Goal: Task Accomplishment & Management: Complete application form

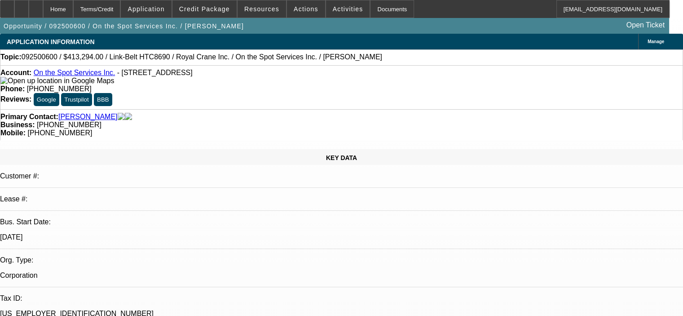
select select "0"
select select "6"
select select "0"
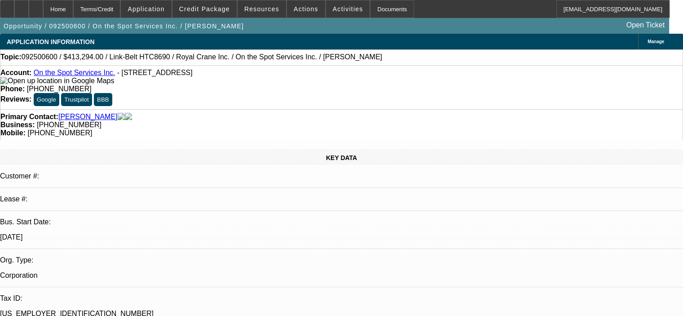
select select "0"
select select "6"
select select "0"
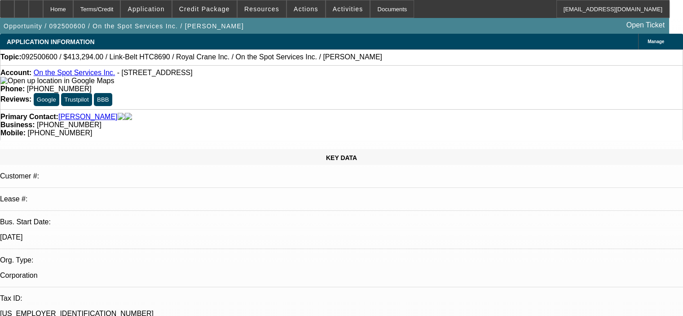
select select "0"
select select "6"
select select "0"
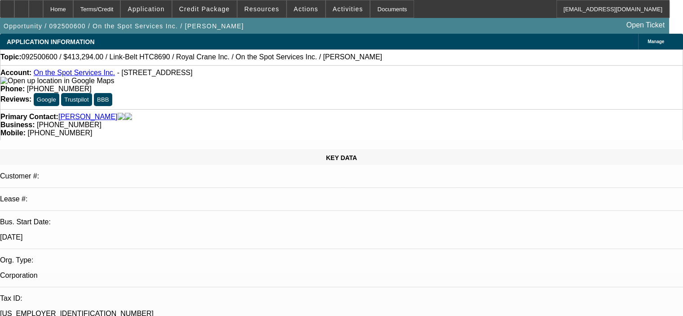
select select "6"
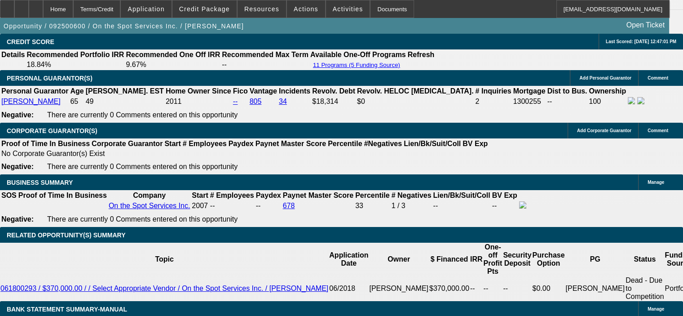
scroll to position [1303, 0]
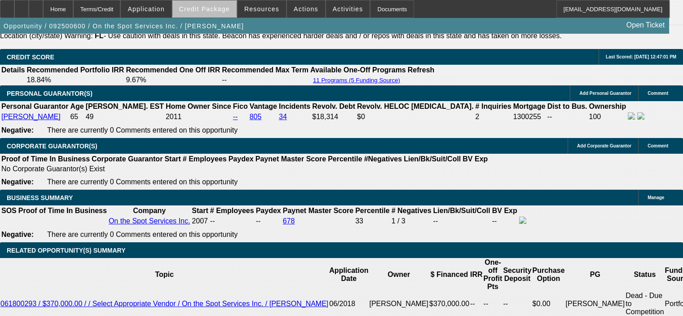
click at [220, 7] on span "Credit Package" at bounding box center [204, 8] width 51 height 7
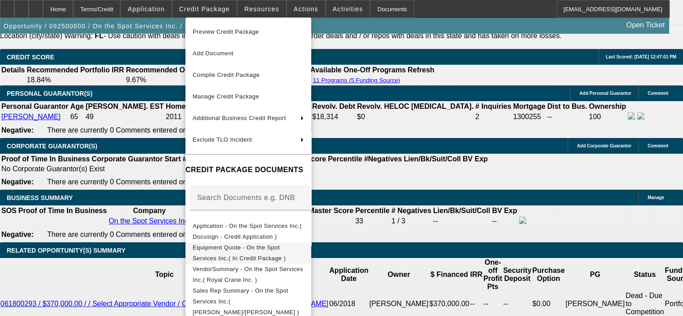
click at [255, 250] on span "Equipment Quote - On the Spot Services Inc.( In Credit Package )" at bounding box center [239, 253] width 93 height 18
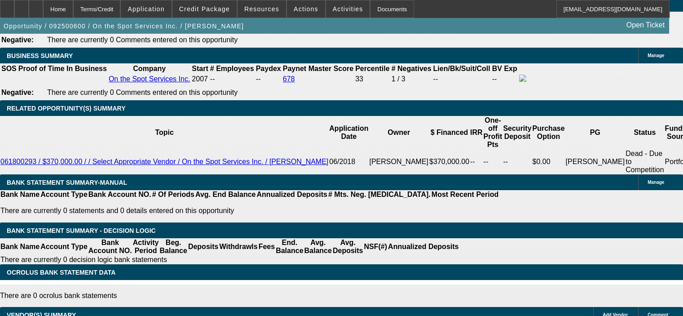
scroll to position [1437, 0]
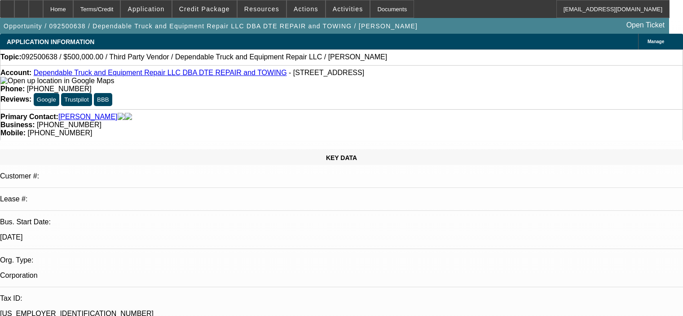
select select "0"
select select "2"
select select "0.1"
select select "4"
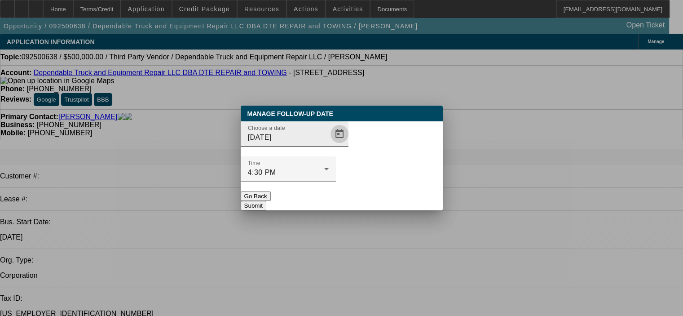
click at [329, 145] on span "Open calendar" at bounding box center [340, 134] width 22 height 22
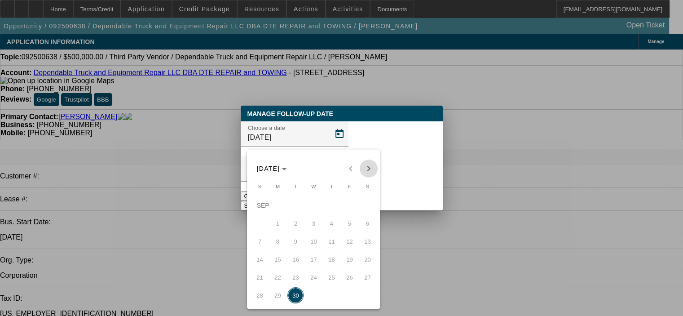
click at [365, 169] on span "Next month" at bounding box center [369, 168] width 18 height 18
click at [331, 213] on span "2" at bounding box center [331, 205] width 16 height 16
type input "10/2/2025"
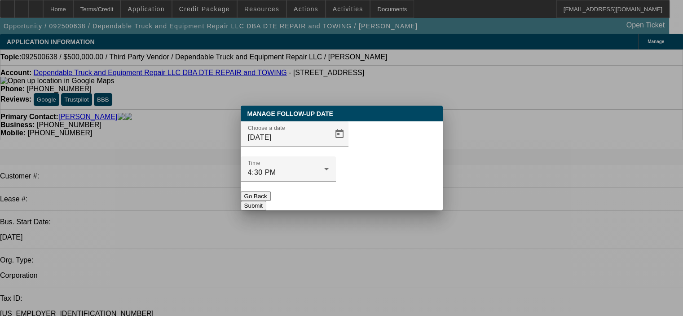
click at [266, 201] on button "Submit" at bounding box center [254, 205] width 26 height 9
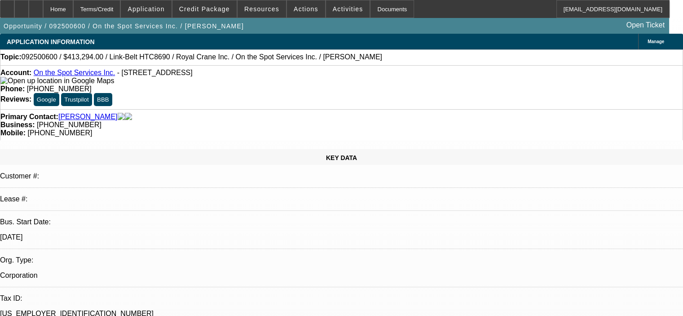
select select "0"
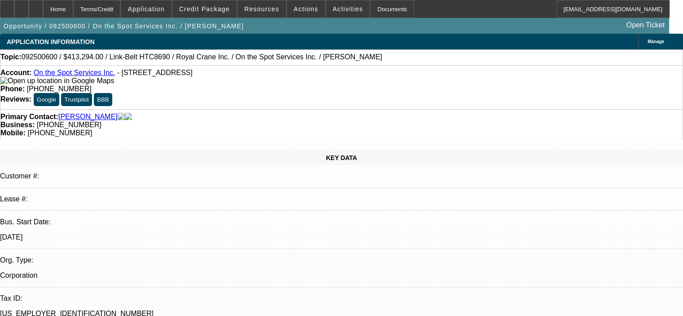
select select "0"
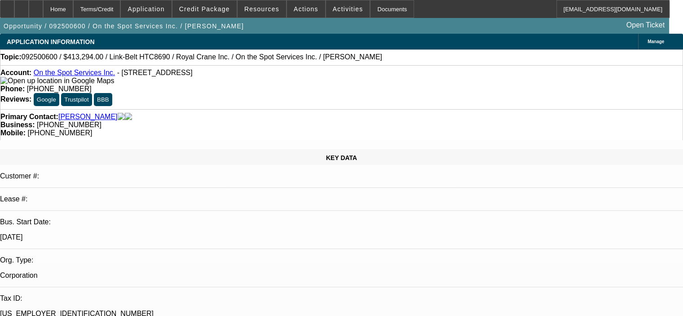
select select "0"
select select "1"
select select "6"
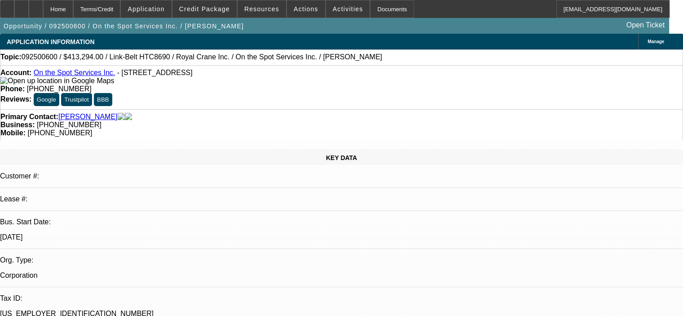
select select "1"
select select "6"
select select "1"
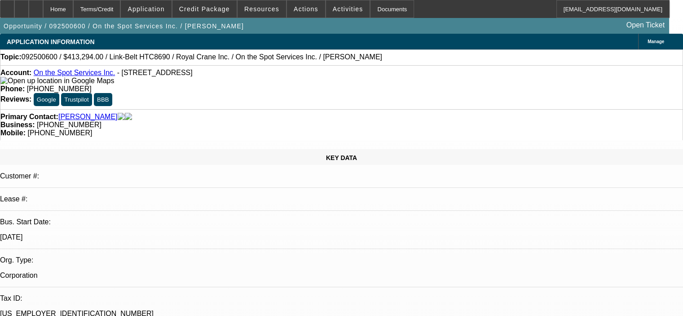
select select "6"
select select "1"
select select "6"
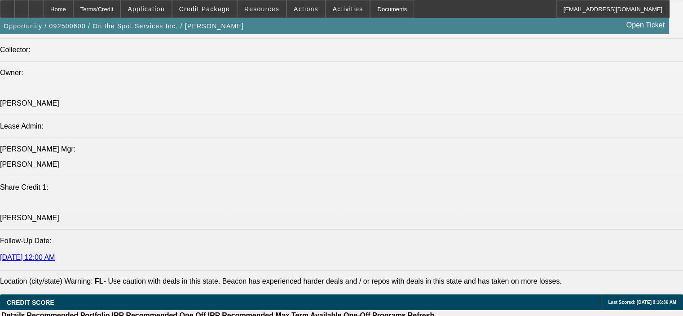
scroll to position [1101, 0]
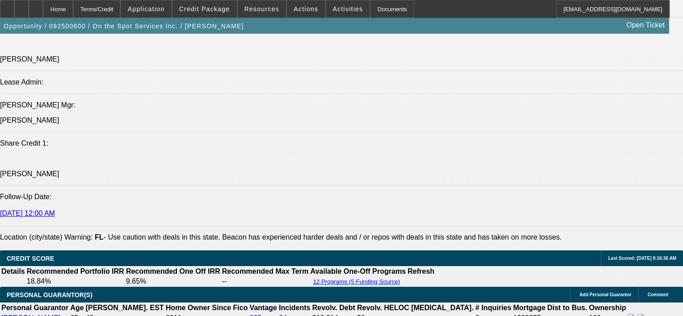
select select "0"
select select "6"
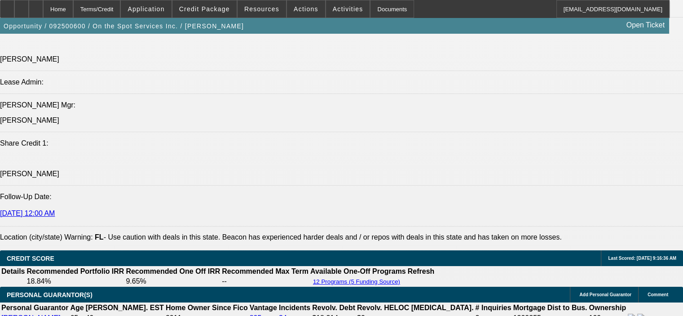
select select "0"
select select "6"
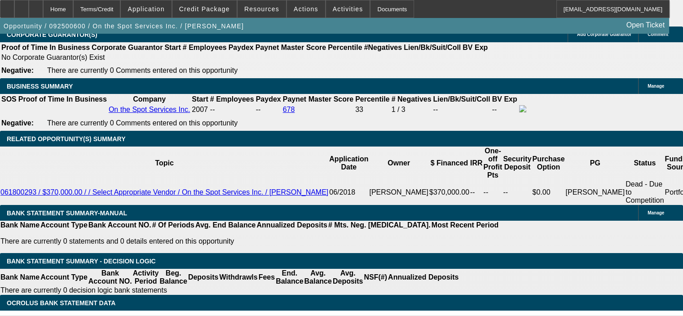
scroll to position [268, 0]
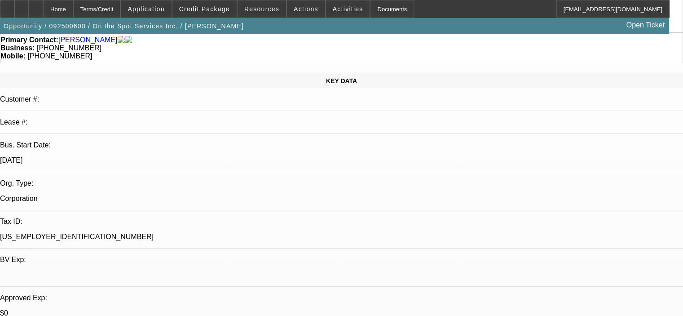
scroll to position [0, 0]
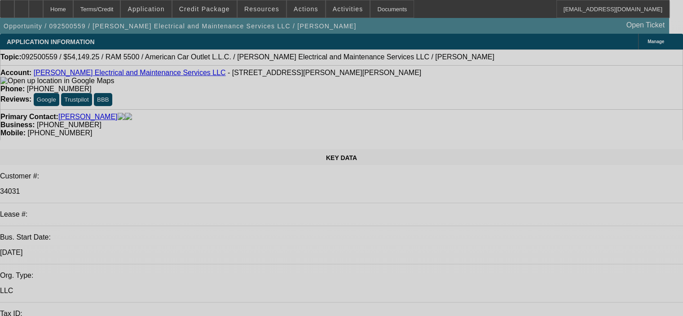
select select "0"
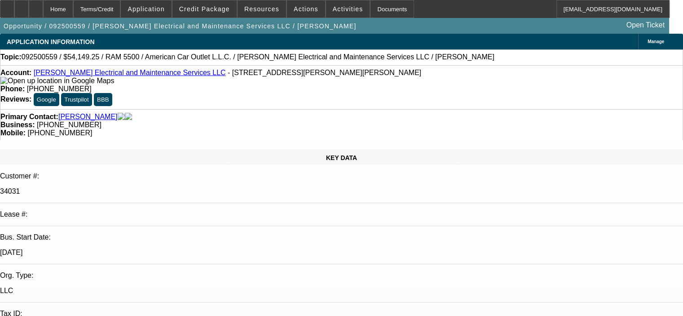
select select "2"
select select "0"
select select "6"
select select "0"
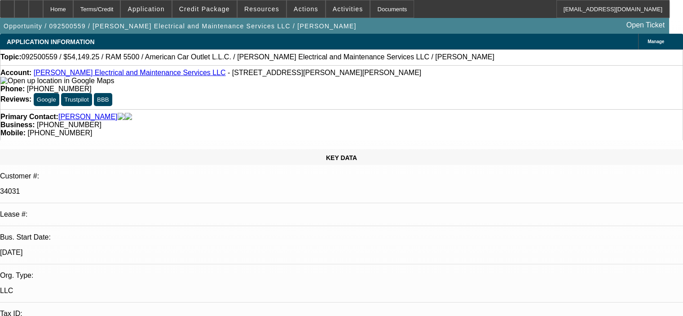
select select "2"
select select "0"
select select "6"
select select "0"
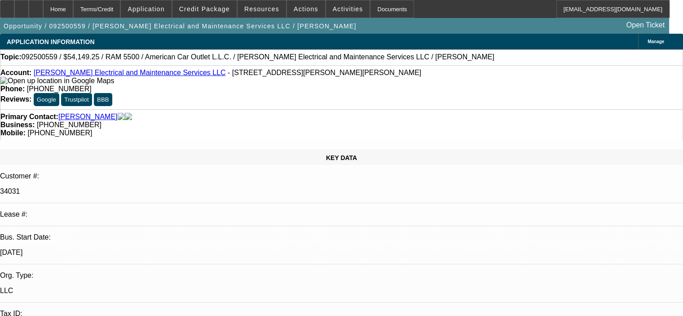
select select "2"
select select "0"
select select "6"
select select "0.1"
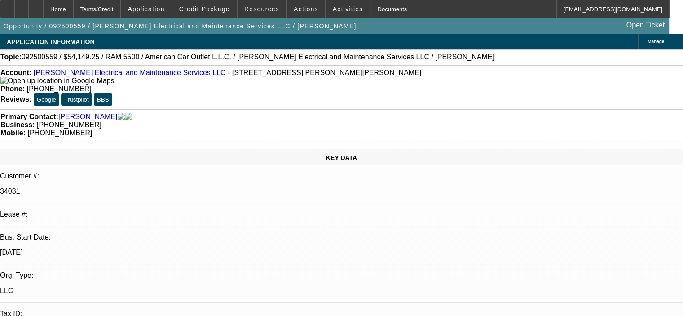
select select "2"
select select "0"
select select "6"
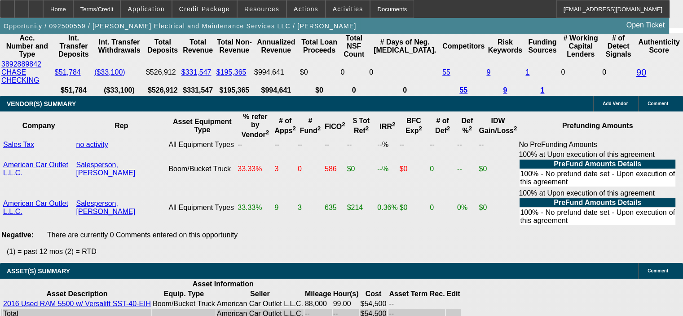
scroll to position [1842, 0]
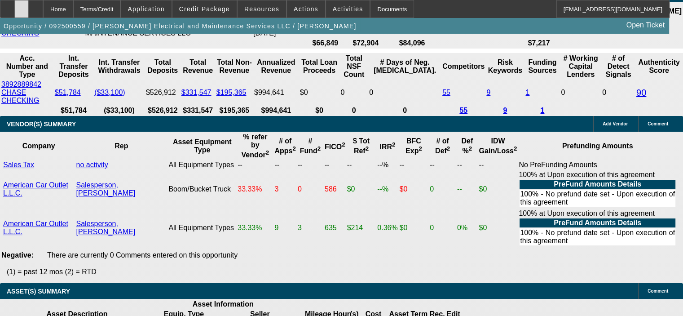
click at [22, 6] on icon at bounding box center [22, 6] width 0 height 0
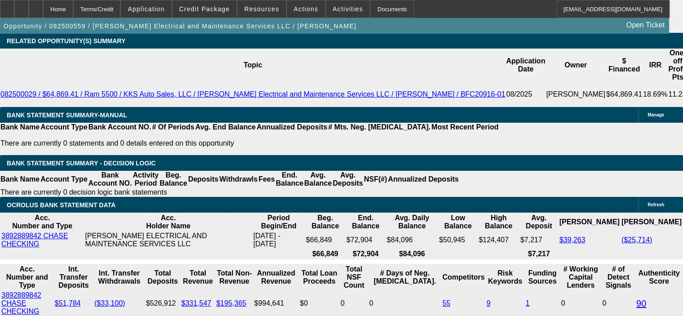
scroll to position [1617, 0]
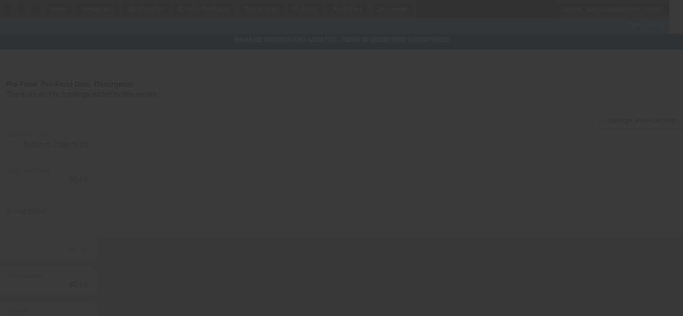
type input "$54,500.00"
type input "$2,940.83"
type input "LA state tax @4.45% plus fees"
type input "$57,440.83"
type input "$2,000.00"
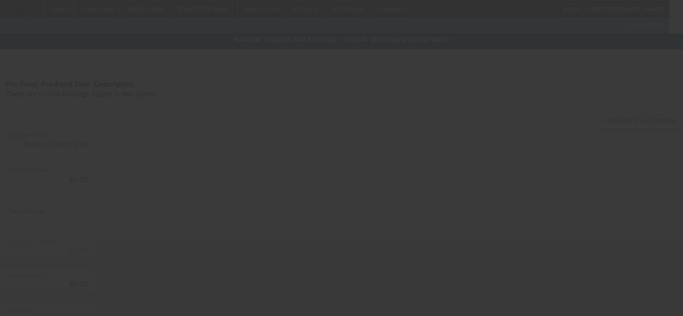
type input "$2,000.00"
type input "$55,440.83"
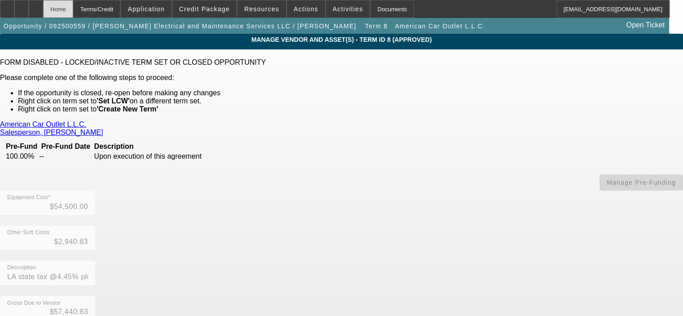
click at [73, 10] on div "Home" at bounding box center [58, 9] width 30 height 18
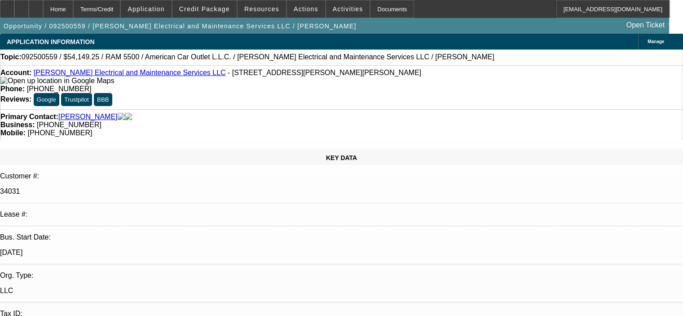
select select "0"
select select "2"
select select "0"
select select "6"
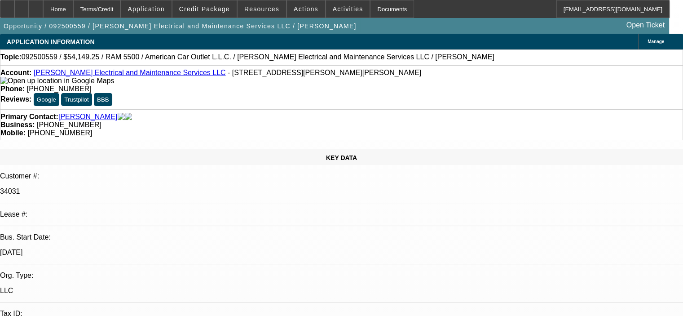
select select "0"
select select "2"
select select "0"
select select "6"
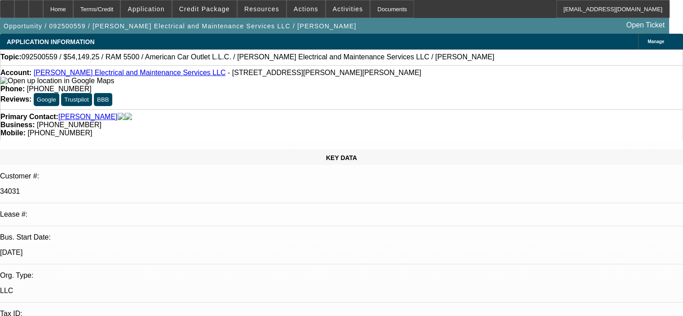
select select "0"
select select "2"
select select "0"
select select "6"
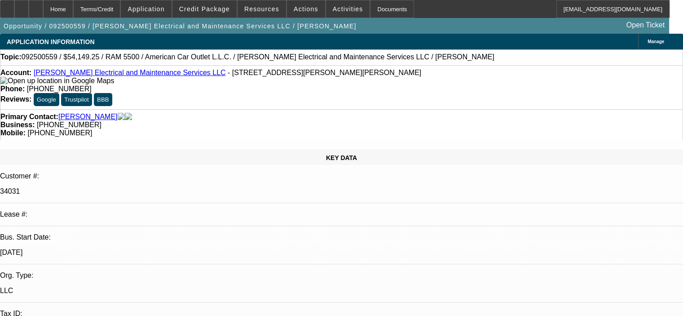
select select "0.1"
select select "2"
select select "0"
select select "6"
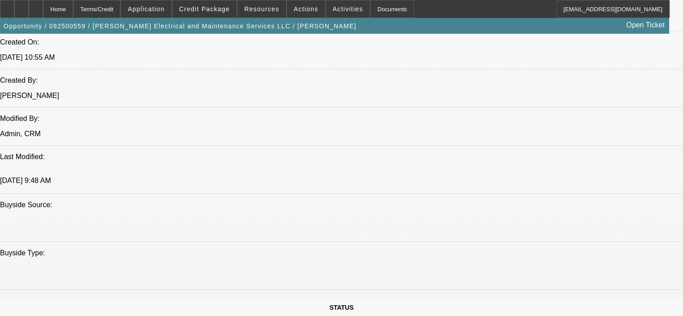
scroll to position [719, 0]
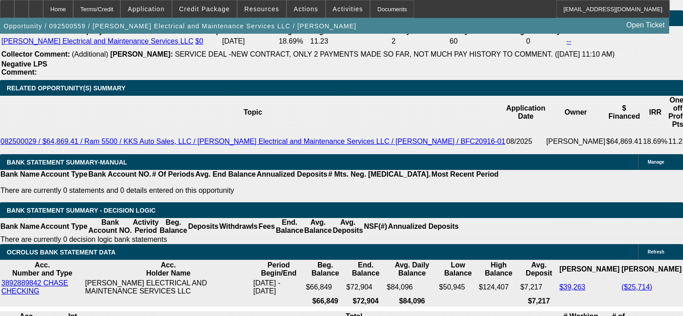
scroll to position [1572, 0]
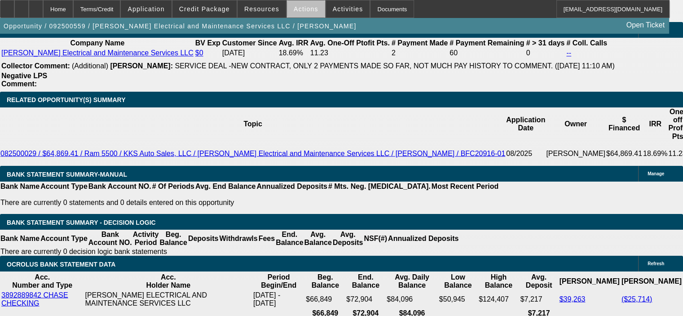
click at [301, 10] on span "Actions" at bounding box center [306, 8] width 25 height 7
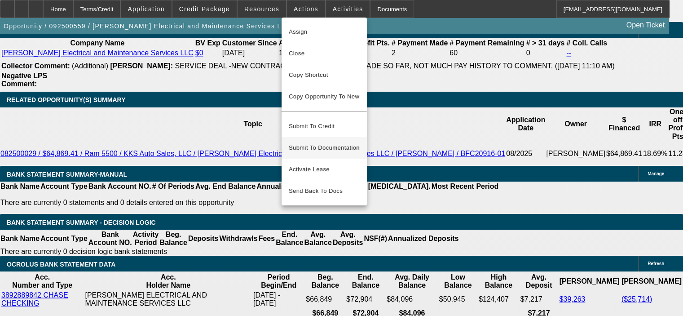
click at [317, 143] on span "Submit To Documentation" at bounding box center [324, 147] width 71 height 11
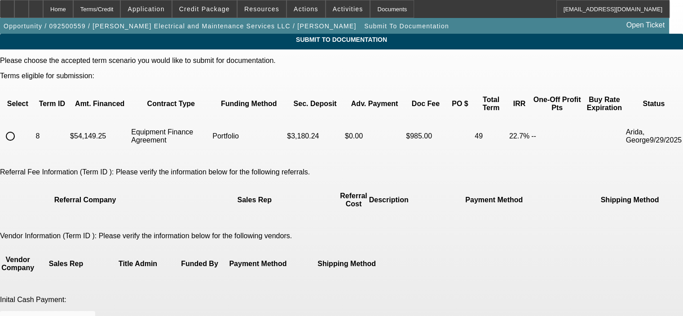
click at [19, 127] on input "radio" at bounding box center [10, 136] width 18 height 18
radio input "true"
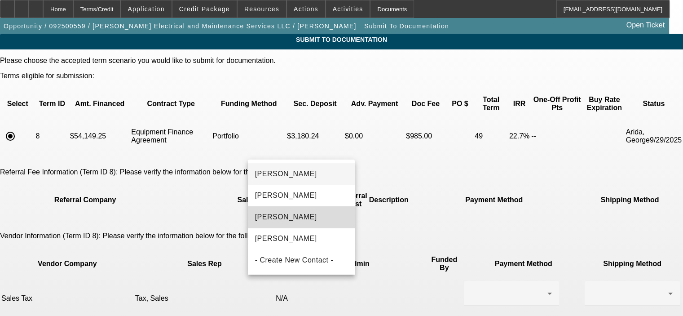
click at [316, 223] on mat-option "Sanchez, Sergio" at bounding box center [301, 217] width 107 height 22
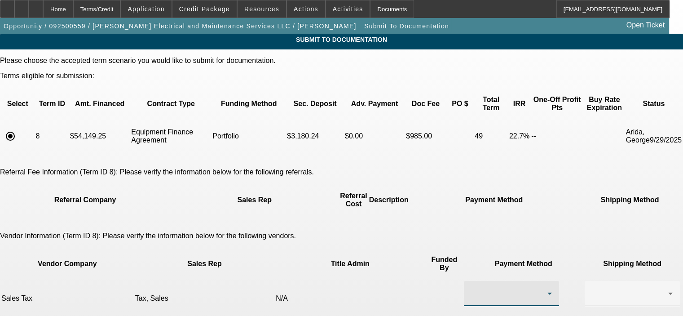
click at [471, 288] on div at bounding box center [509, 293] width 76 height 11
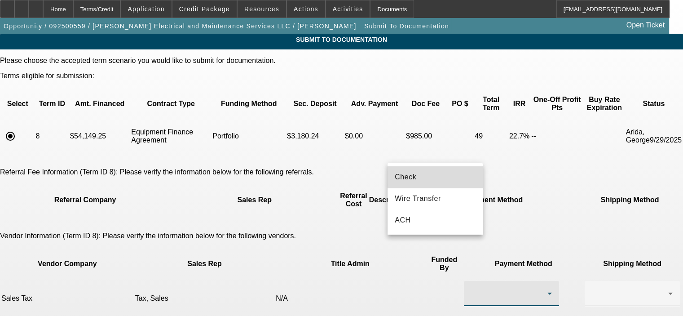
click at [433, 181] on mat-option "Check" at bounding box center [435, 177] width 95 height 22
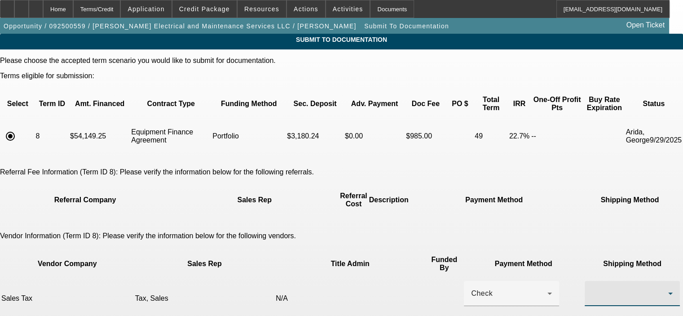
click at [592, 288] on div at bounding box center [630, 293] width 76 height 11
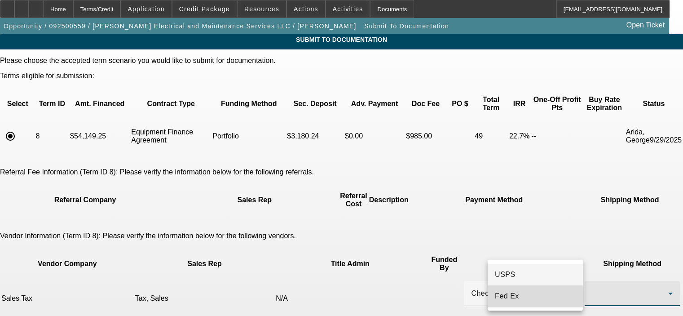
click at [512, 299] on span "Fed Ex" at bounding box center [507, 296] width 24 height 11
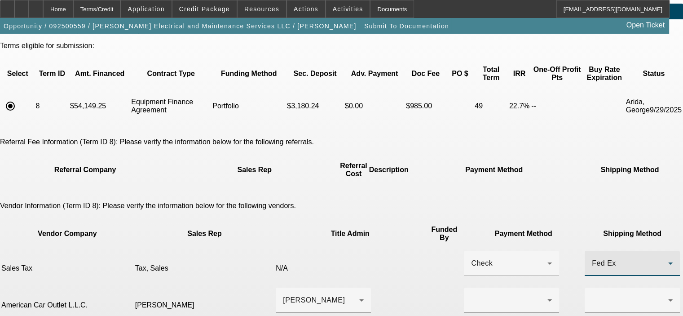
scroll to position [90, 0]
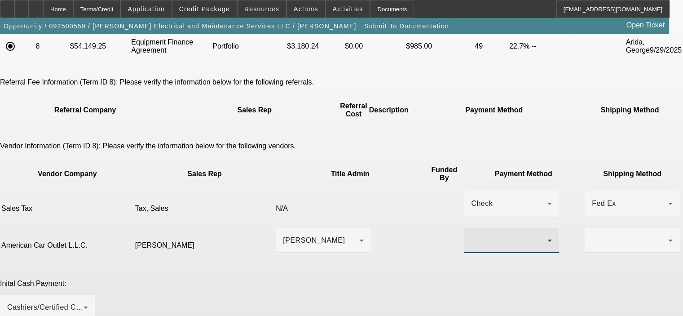
click at [544, 235] on icon at bounding box center [549, 240] width 11 height 11
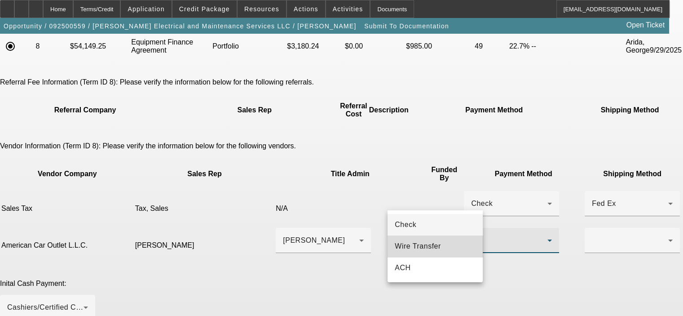
click at [442, 247] on mat-option "Wire Transfer" at bounding box center [435, 246] width 95 height 22
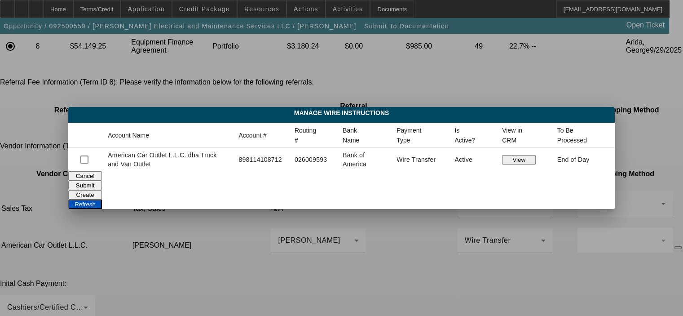
click at [102, 190] on button "Create" at bounding box center [85, 194] width 34 height 9
click at [102, 199] on button "Refresh" at bounding box center [85, 203] width 34 height 9
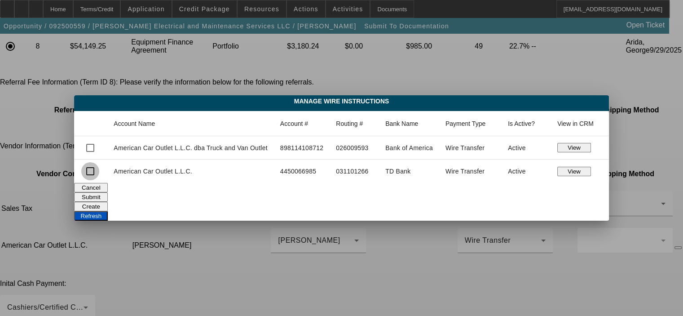
click at [97, 172] on input "checkbox" at bounding box center [90, 171] width 18 height 18
checkbox input "true"
click at [108, 192] on button "Submit" at bounding box center [91, 196] width 34 height 9
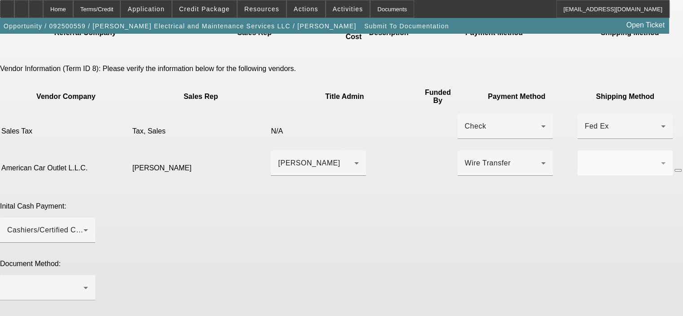
scroll to position [180, 0]
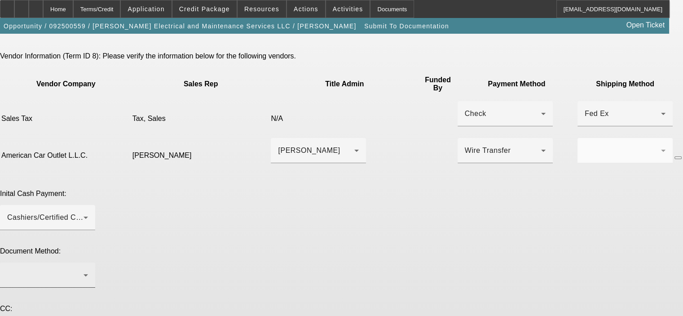
click at [84, 269] on div at bounding box center [45, 274] width 76 height 11
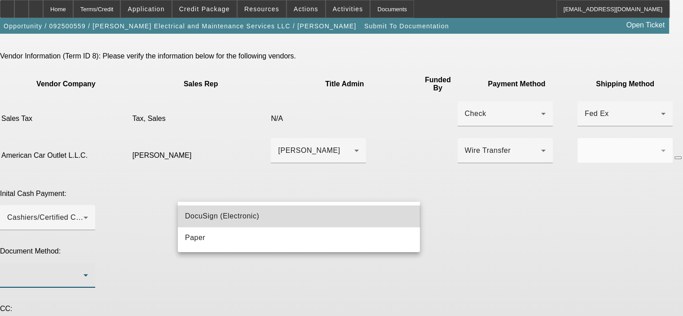
click at [326, 221] on mat-option "DocuSign (Electronic)" at bounding box center [299, 216] width 242 height 22
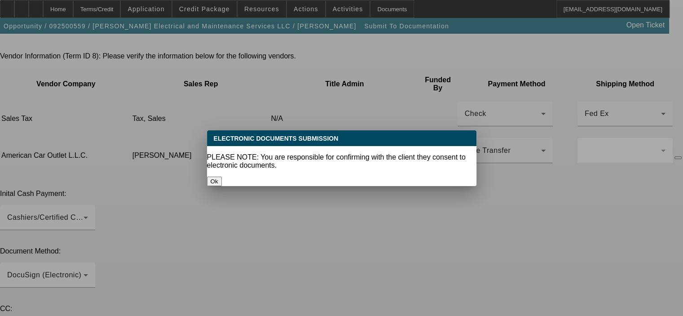
click at [222, 177] on button "Ok" at bounding box center [214, 181] width 15 height 9
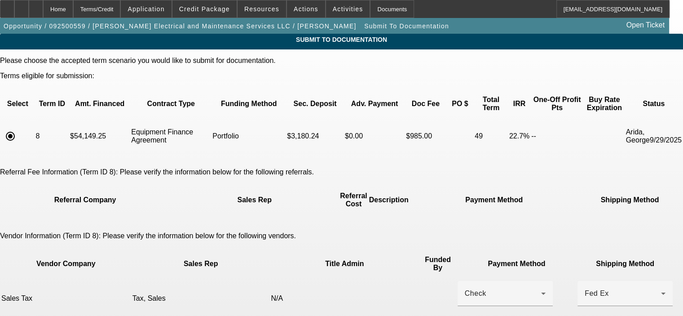
scroll to position [180, 0]
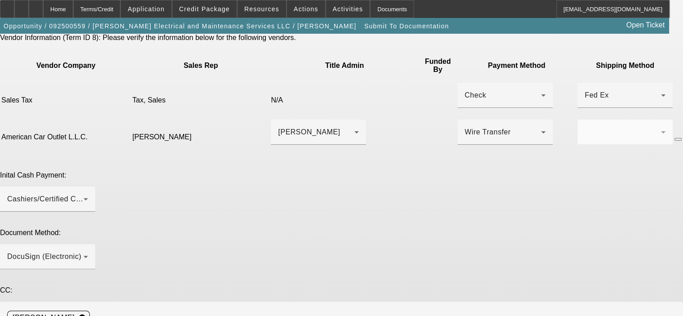
type textarea "Please order the GPS installation now and send the ePOA and DocuSign to this re…"
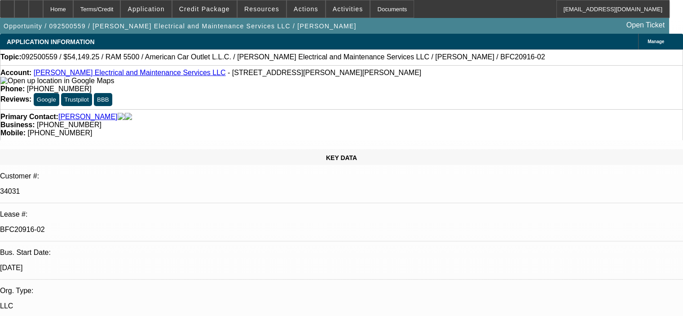
select select "0"
select select "2"
select select "0"
select select "6"
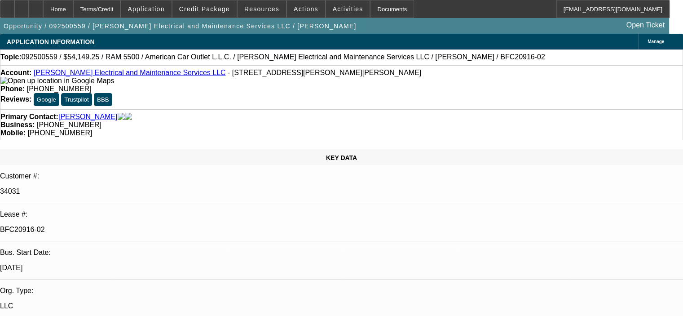
select select "0"
select select "2"
select select "0"
select select "6"
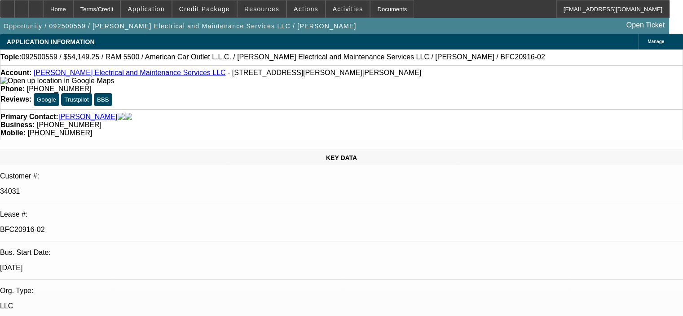
select select "0"
select select "2"
select select "0"
select select "6"
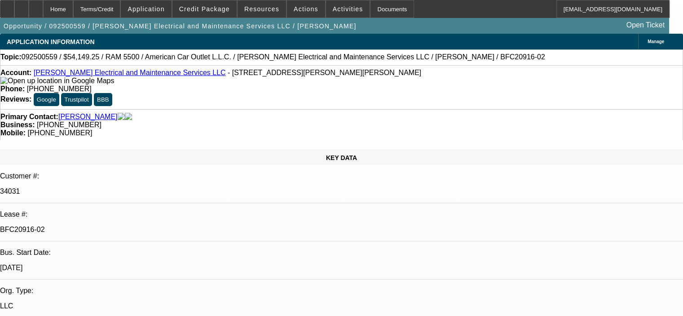
select select "0.1"
select select "2"
select select "0"
select select "6"
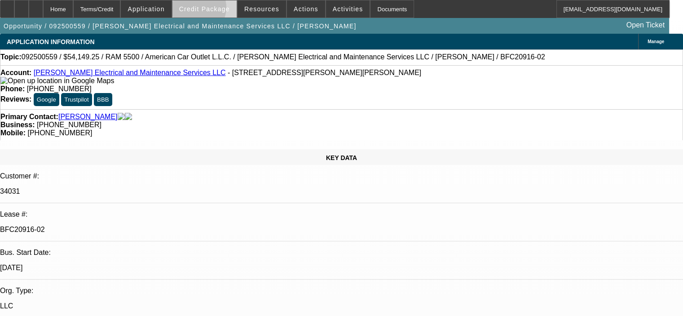
click at [210, 9] on span "Credit Package" at bounding box center [204, 8] width 51 height 7
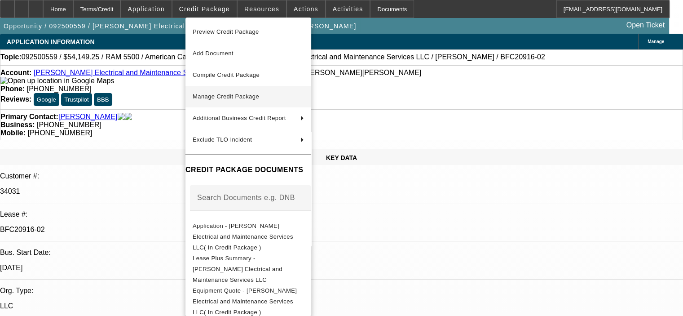
click at [247, 98] on span "Manage Credit Package" at bounding box center [226, 96] width 66 height 7
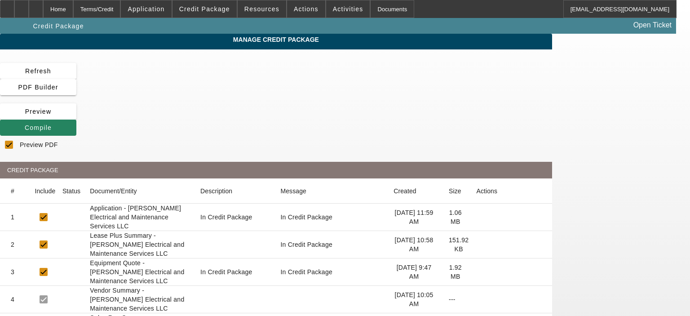
checkbox input "true"
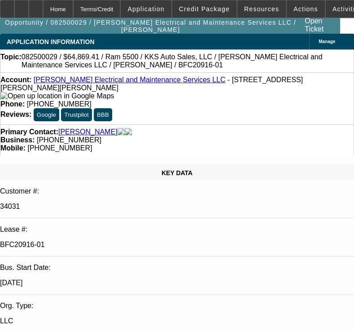
select select "0.1"
select select "2"
select select "0"
select select "6"
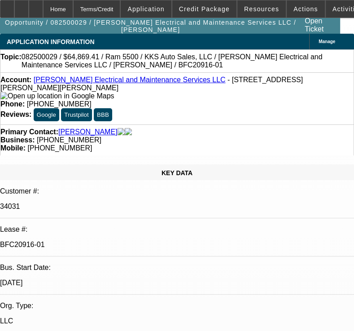
select select "0.1"
select select "2"
select select "0"
select select "6"
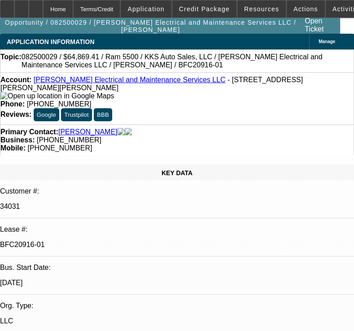
select select "0.1"
select select "2"
select select "0"
select select "6"
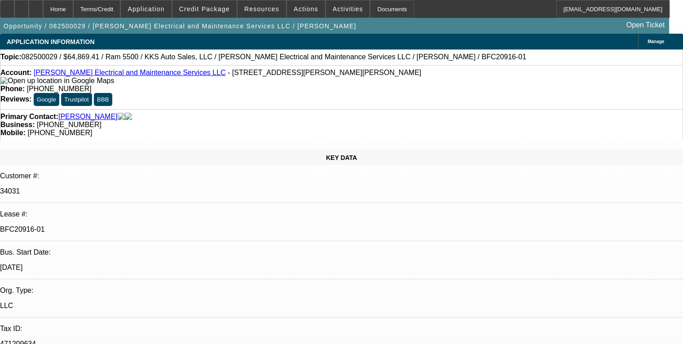
scroll to position [898, 0]
drag, startPoint x: 580, startPoint y: 268, endPoint x: 628, endPoint y: 284, distance: 51.1
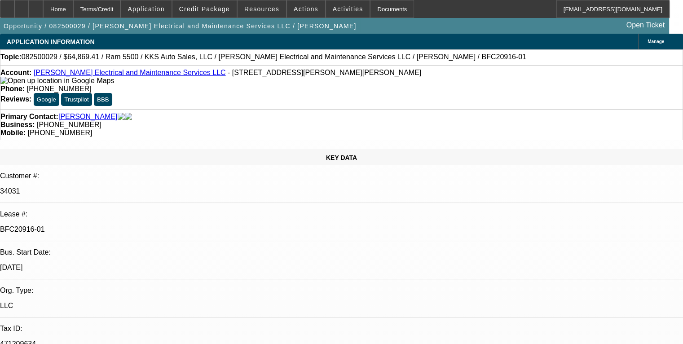
copy td "Please send the ePOA and DocuSign to [PERSON_NAME], [PHONE_NUMBER], [EMAIL_ADDR…"
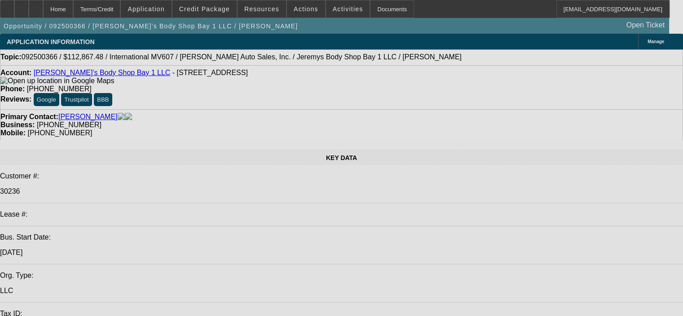
select select "0"
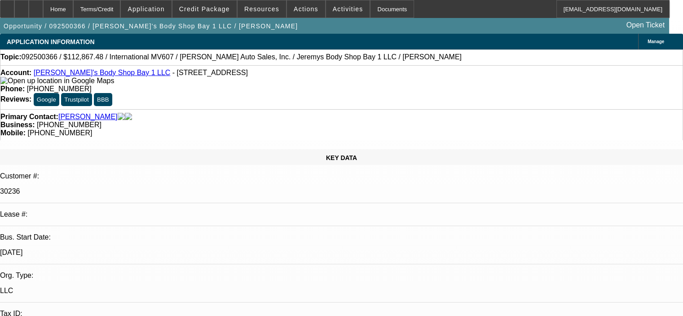
select select "2"
select select "0"
select select "4"
select select "0"
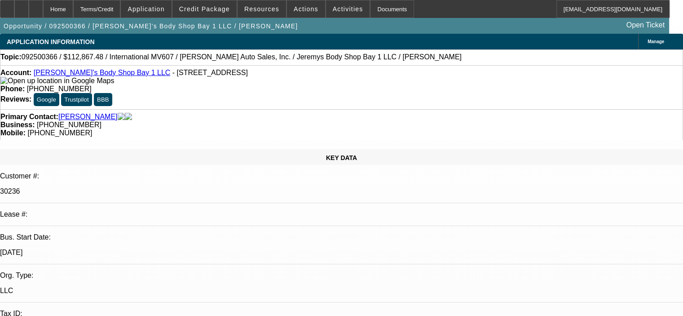
select select "2"
select select "0"
select select "4"
select select "0"
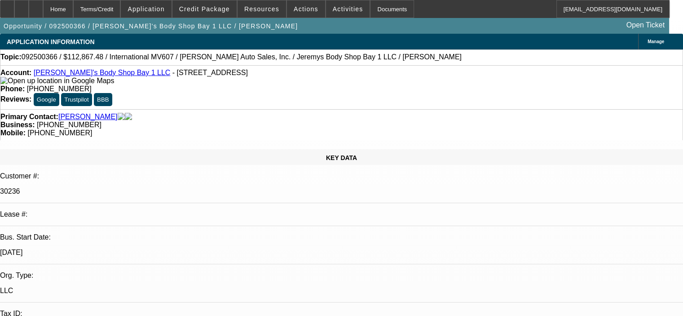
select select "0"
select select "2"
select select "0"
select select "4"
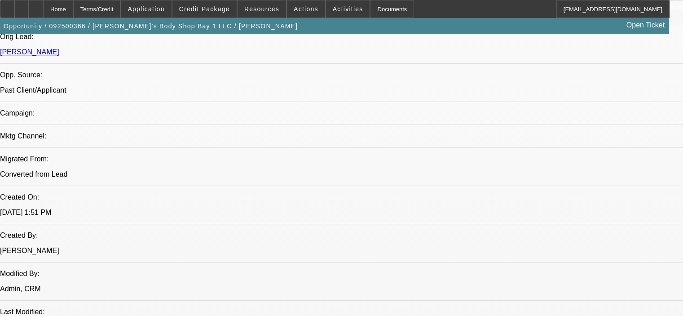
scroll to position [584, 0]
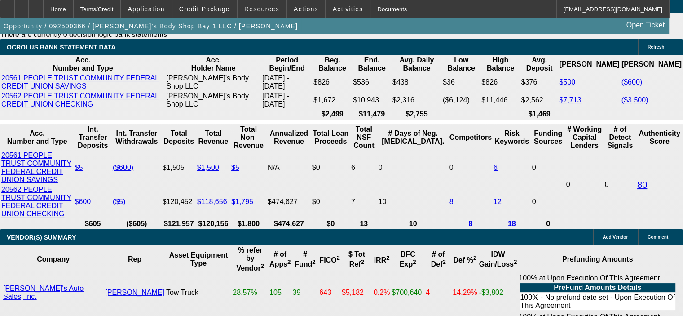
scroll to position [1842, 0]
